Goal: Task Accomplishment & Management: Use online tool/utility

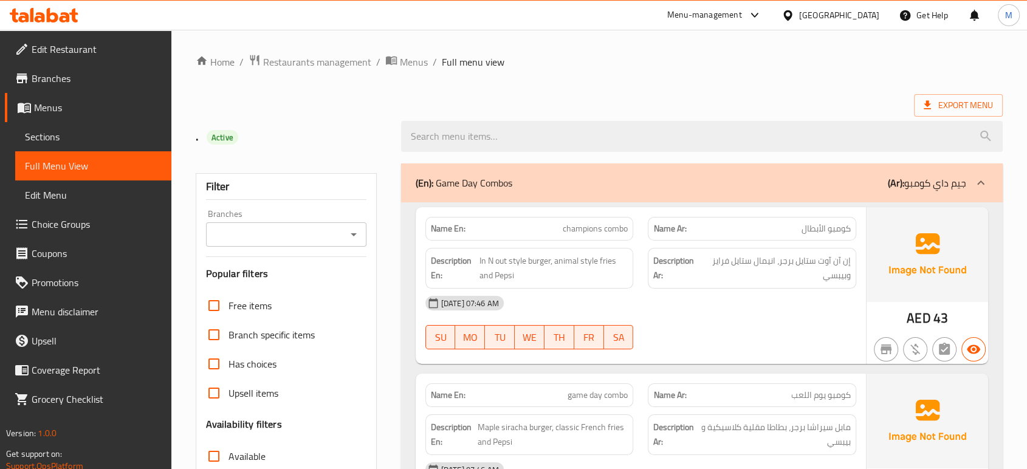
click at [830, 19] on div "[GEOGRAPHIC_DATA]" at bounding box center [839, 15] width 80 height 13
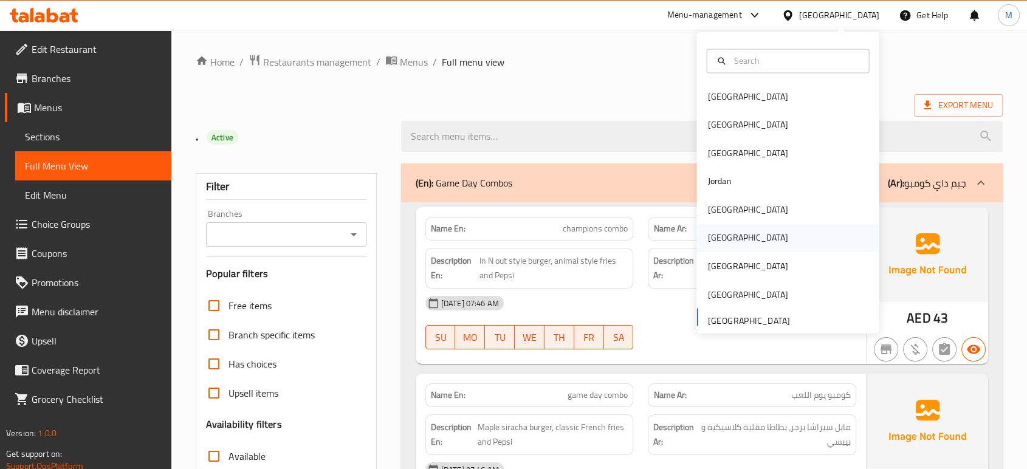
click at [724, 239] on div "Oman" at bounding box center [748, 238] width 100 height 28
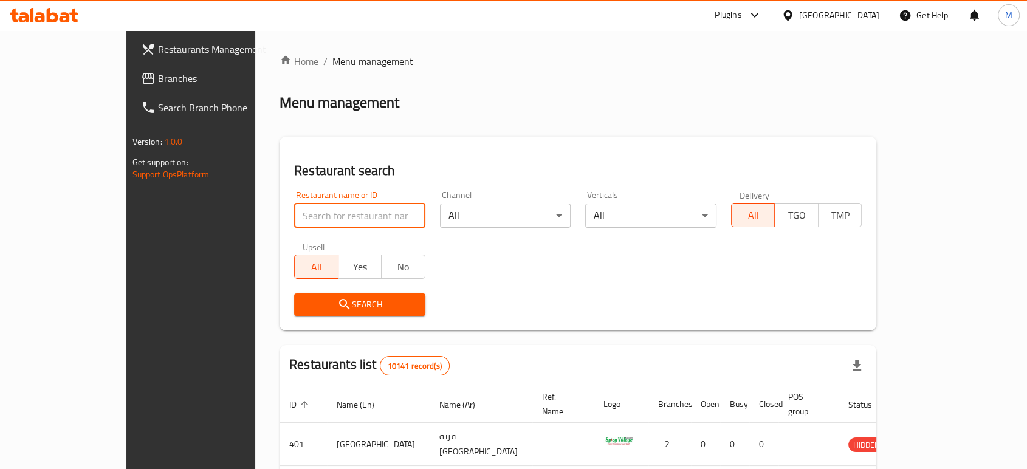
click at [303, 222] on input "search" at bounding box center [359, 216] width 131 height 24
paste input "آخر ساعة"
type input "آخر ساعة"
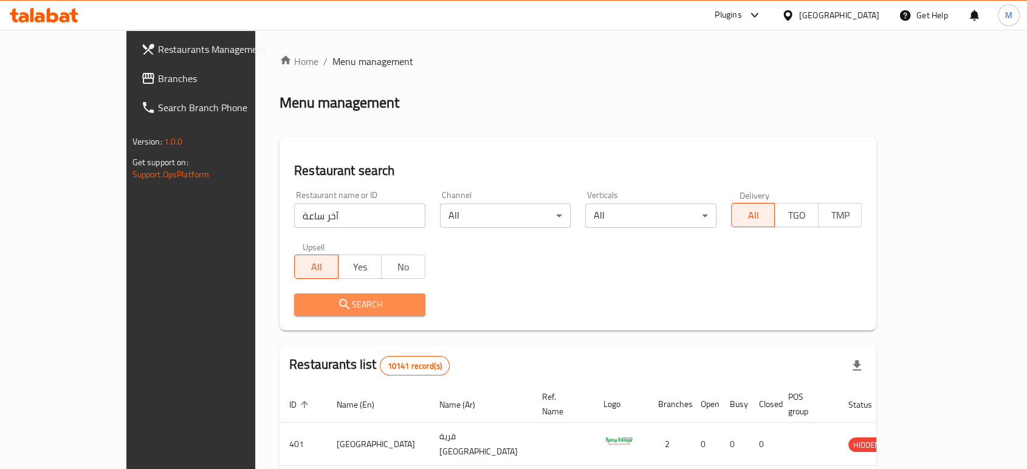
click at [337, 308] on icon "submit" at bounding box center [344, 304] width 15 height 15
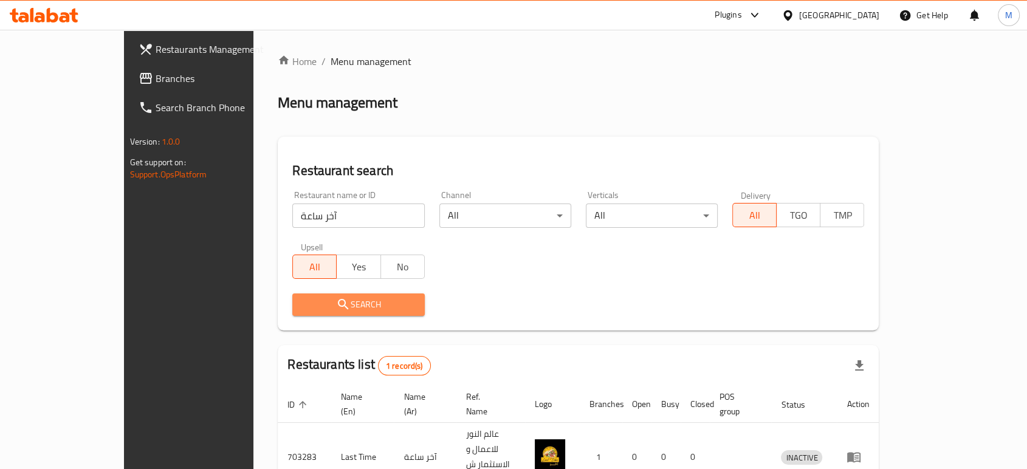
click at [302, 301] on span "Search" at bounding box center [358, 304] width 112 height 15
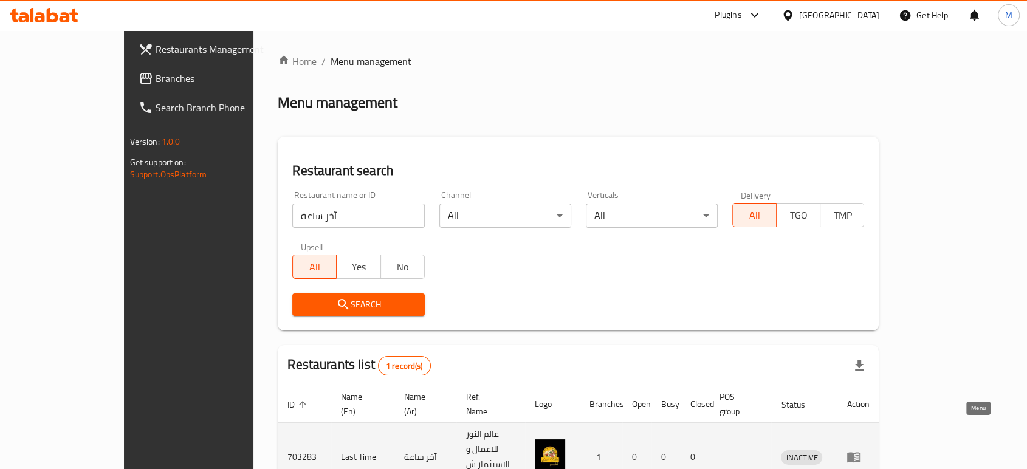
click at [861, 453] on icon "enhanced table" at bounding box center [853, 458] width 13 height 10
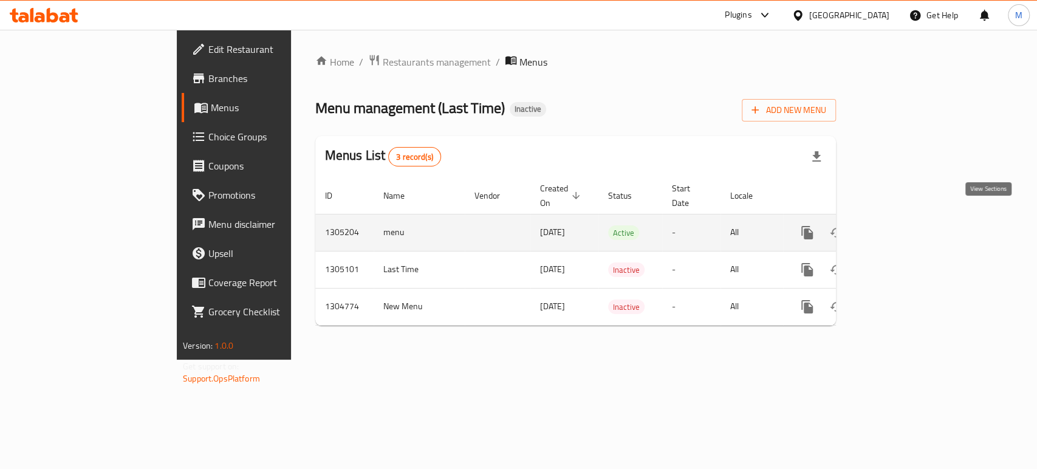
click at [902, 225] on icon "enhanced table" at bounding box center [895, 232] width 15 height 15
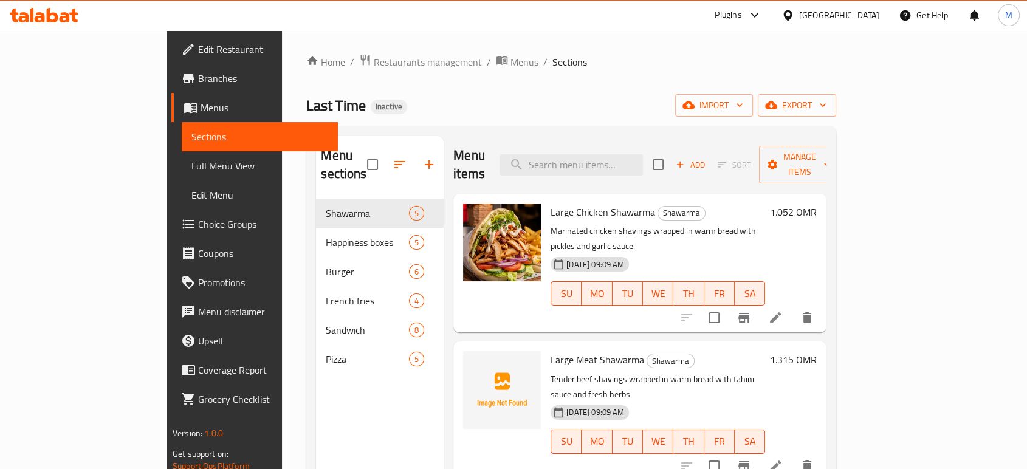
click at [191, 163] on span "Full Menu View" at bounding box center [259, 166] width 137 height 15
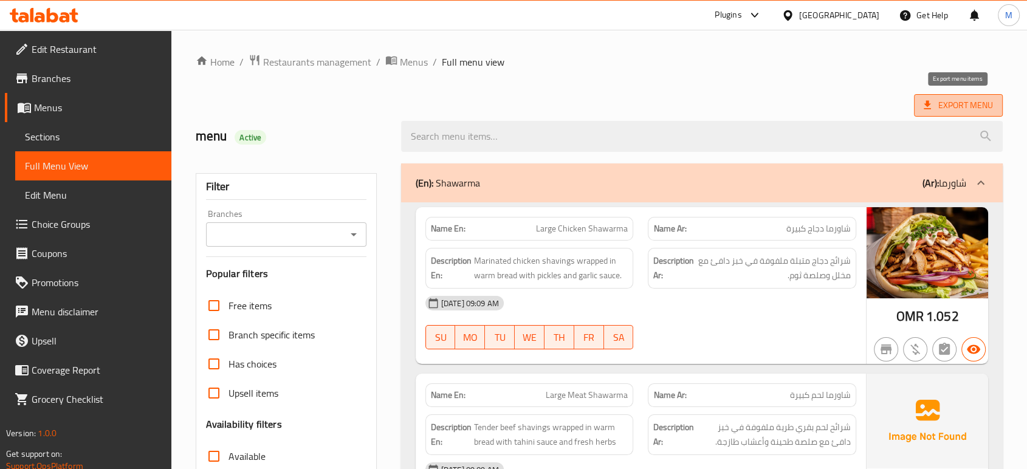
click at [953, 105] on span "Export Menu" at bounding box center [958, 105] width 69 height 15
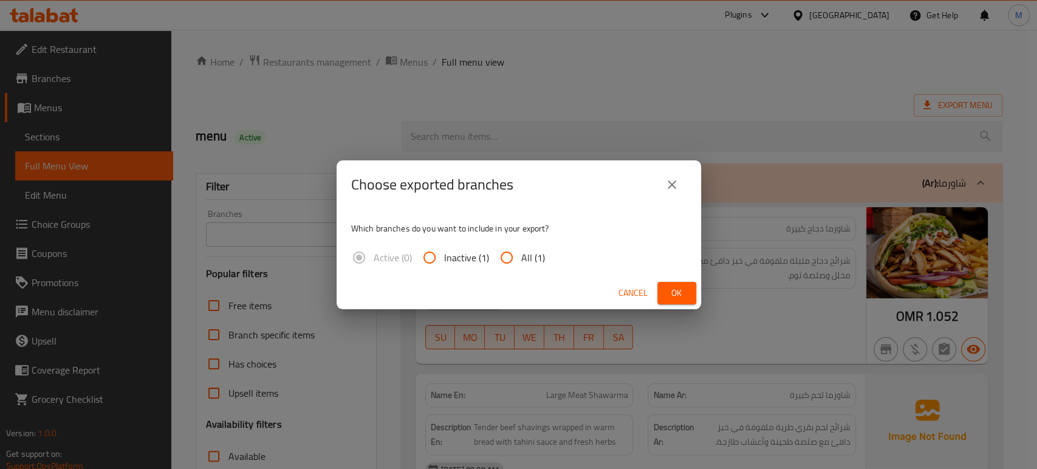
click at [510, 252] on input "All (1)" at bounding box center [506, 257] width 29 height 29
radio input "true"
click at [681, 287] on span "Ok" at bounding box center [676, 293] width 19 height 15
